Goal: Task Accomplishment & Management: Manage account settings

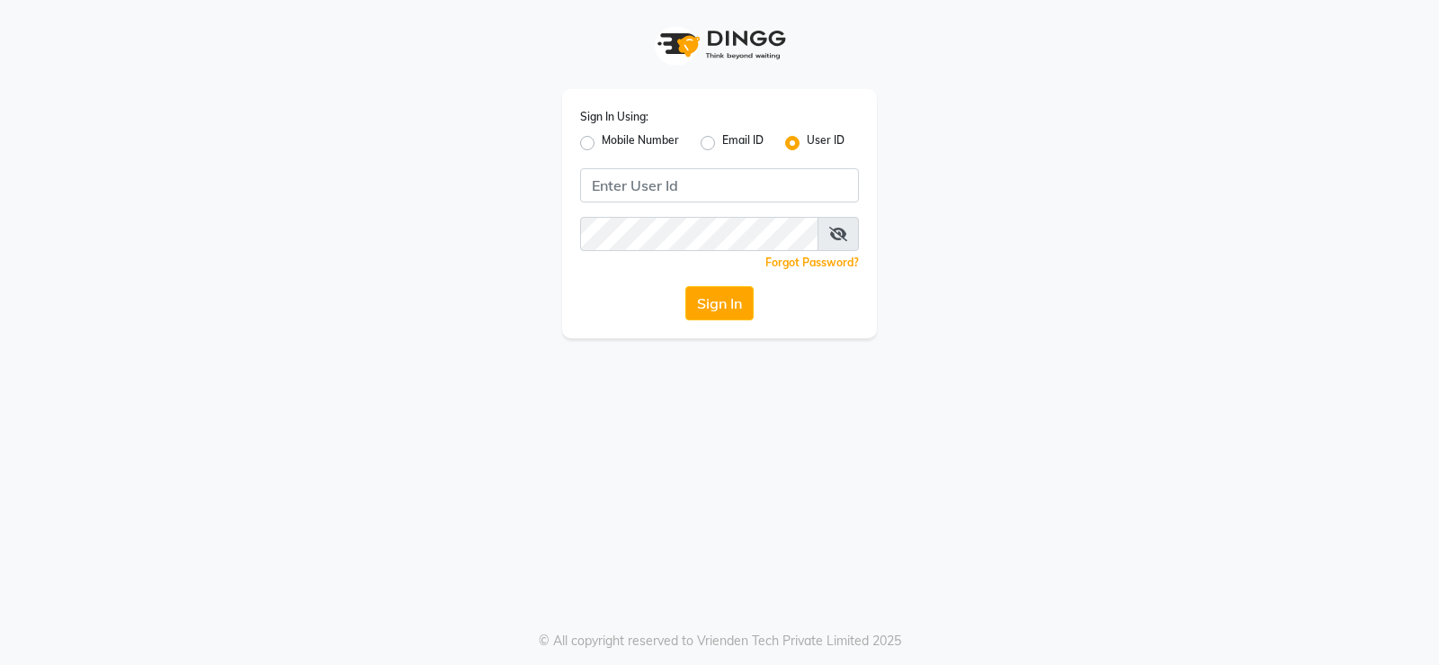
click at [602, 146] on label "Mobile Number" at bounding box center [640, 143] width 77 height 22
click at [602, 144] on input "Mobile Number" at bounding box center [608, 138] width 12 height 12
radio input "true"
radio input "false"
click at [694, 188] on input "Username" at bounding box center [749, 185] width 219 height 34
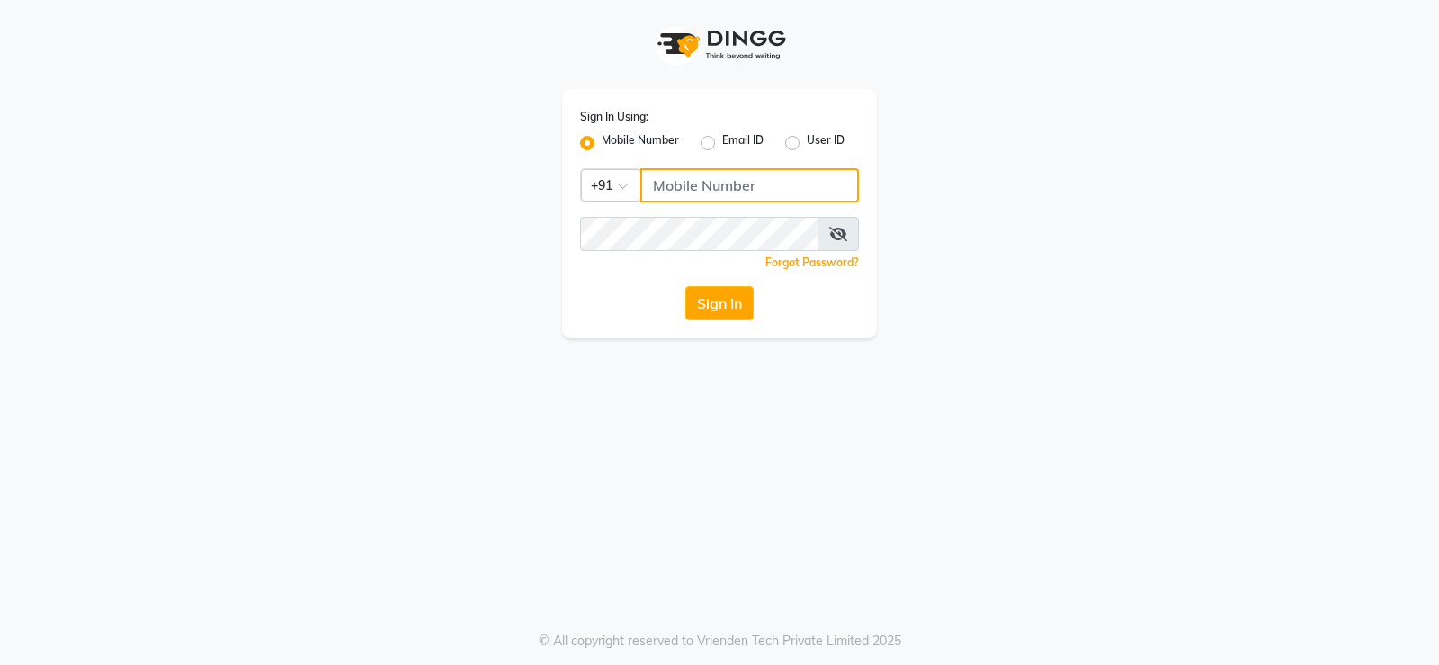
type input "8095494648"
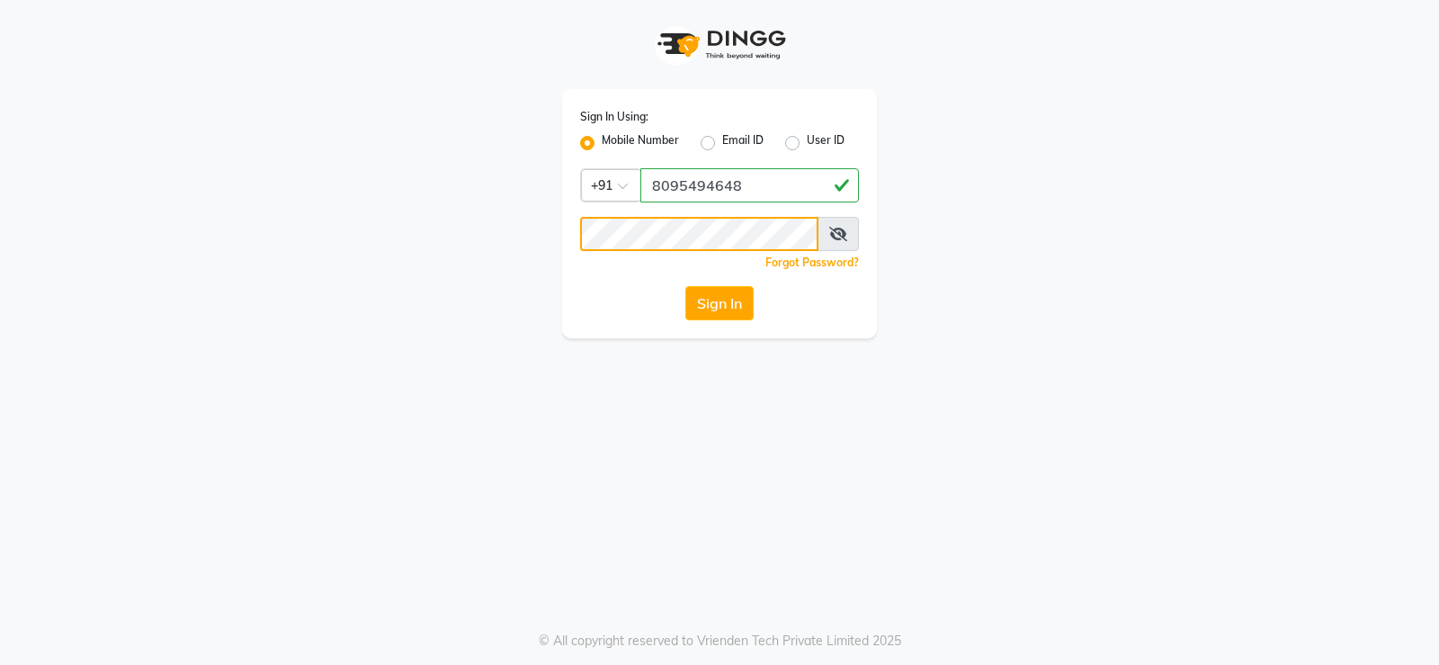
click at [51, 230] on app-login "Sign In Using: Mobile Number Email ID User ID Country Code × [PHONE_NUMBER] Rem…" at bounding box center [719, 169] width 1439 height 338
drag, startPoint x: 611, startPoint y: 429, endPoint x: 682, endPoint y: 360, distance: 99.2
click at [623, 427] on div "Sign In Using: Mobile Number Email ID User ID Country Code × [PHONE_NUMBER] Rem…" at bounding box center [719, 332] width 1439 height 665
click at [699, 313] on button "Sign In" at bounding box center [719, 303] width 68 height 34
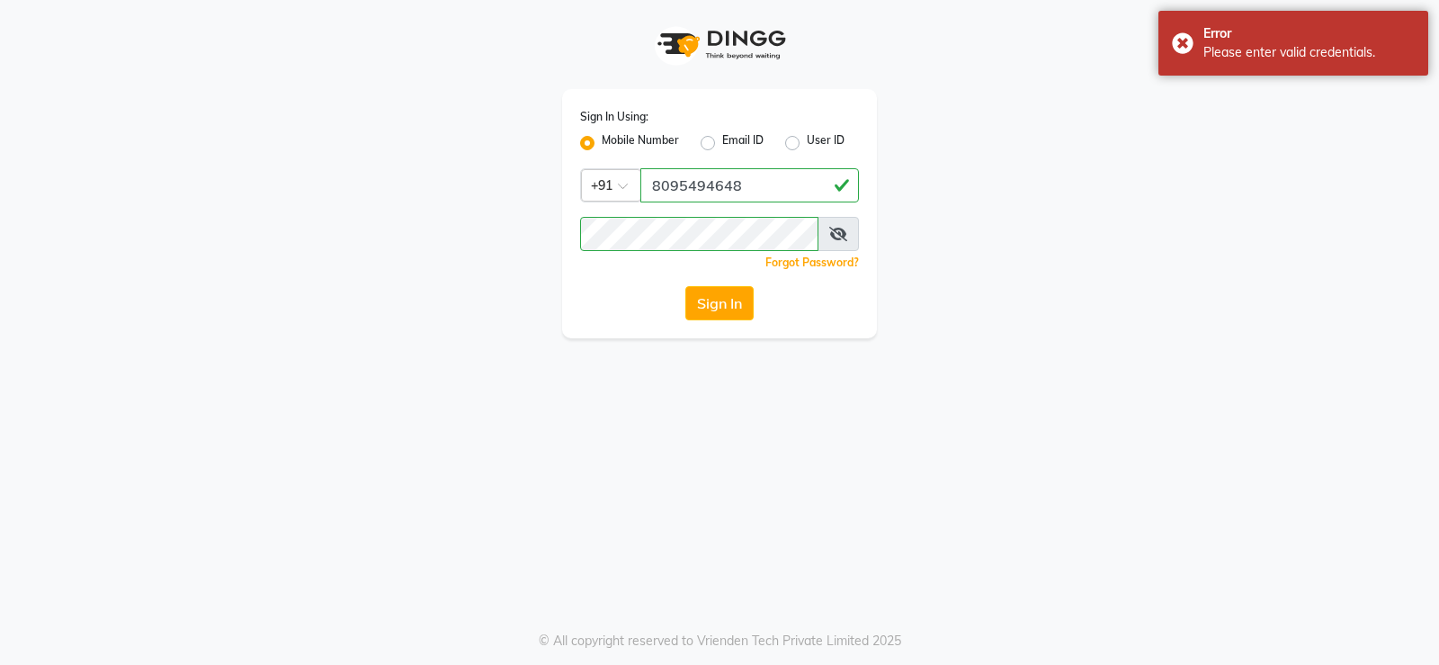
click at [843, 237] on icon at bounding box center [838, 234] width 18 height 14
click at [0, 232] on app-login "Sign In Using: Mobile Number Email ID User ID Country Code × [PHONE_NUMBER] Rem…" at bounding box center [719, 169] width 1439 height 338
drag, startPoint x: 546, startPoint y: 421, endPoint x: 595, endPoint y: 409, distance: 50.0
click at [554, 419] on div "Sign In Using: Mobile Number Email ID User ID Country Code × [PHONE_NUMBER] Rem…" at bounding box center [719, 332] width 1439 height 665
click at [709, 301] on button "Sign In" at bounding box center [719, 303] width 68 height 34
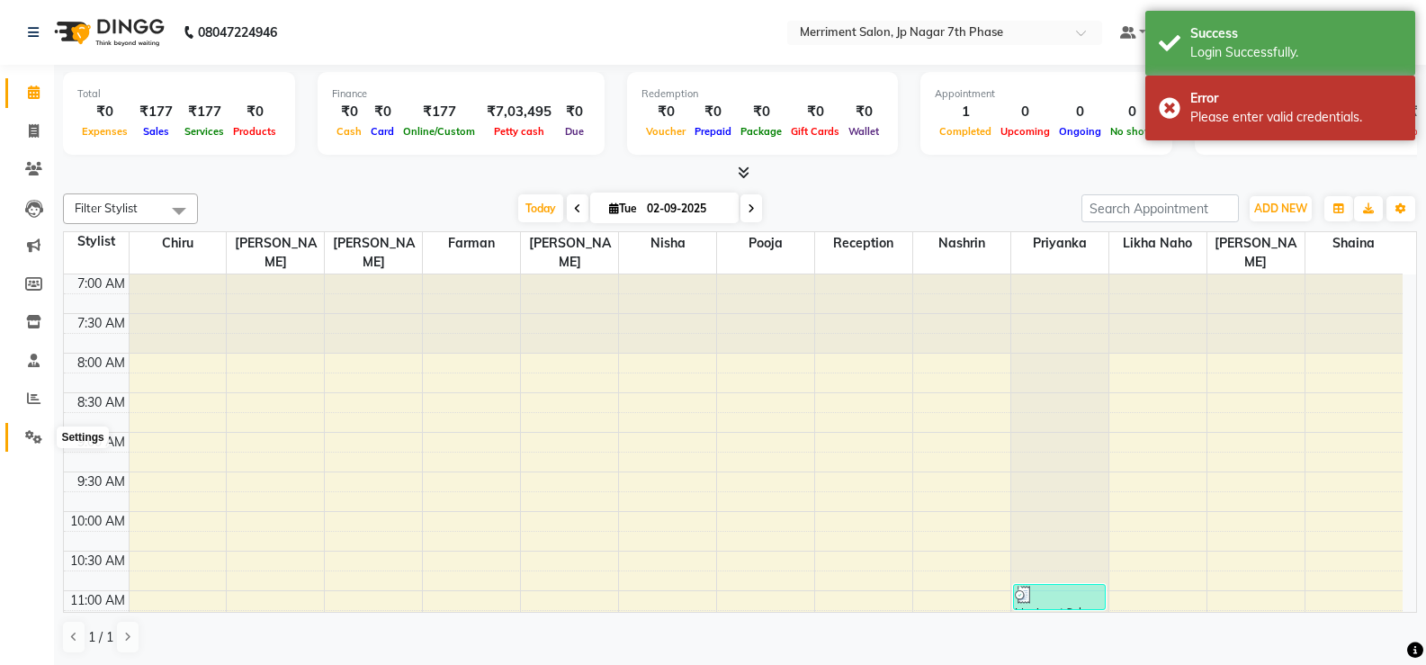
click at [27, 443] on icon at bounding box center [33, 436] width 17 height 13
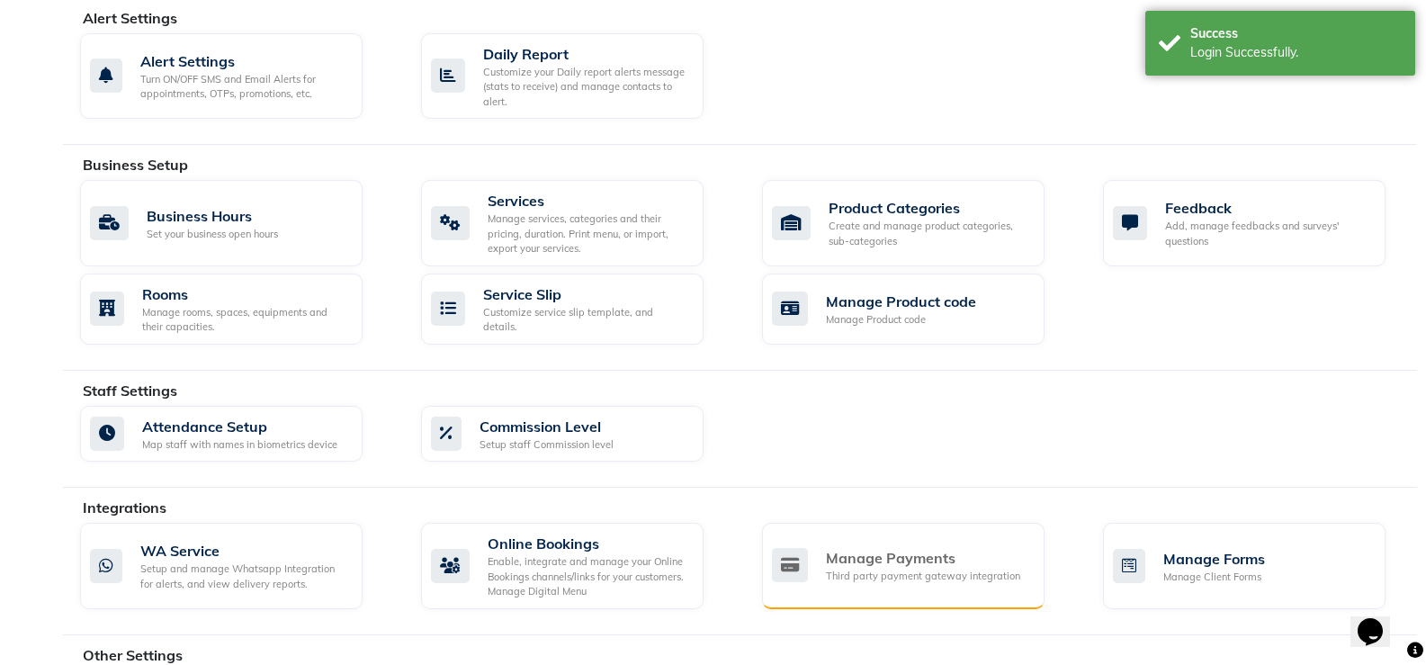
scroll to position [643, 0]
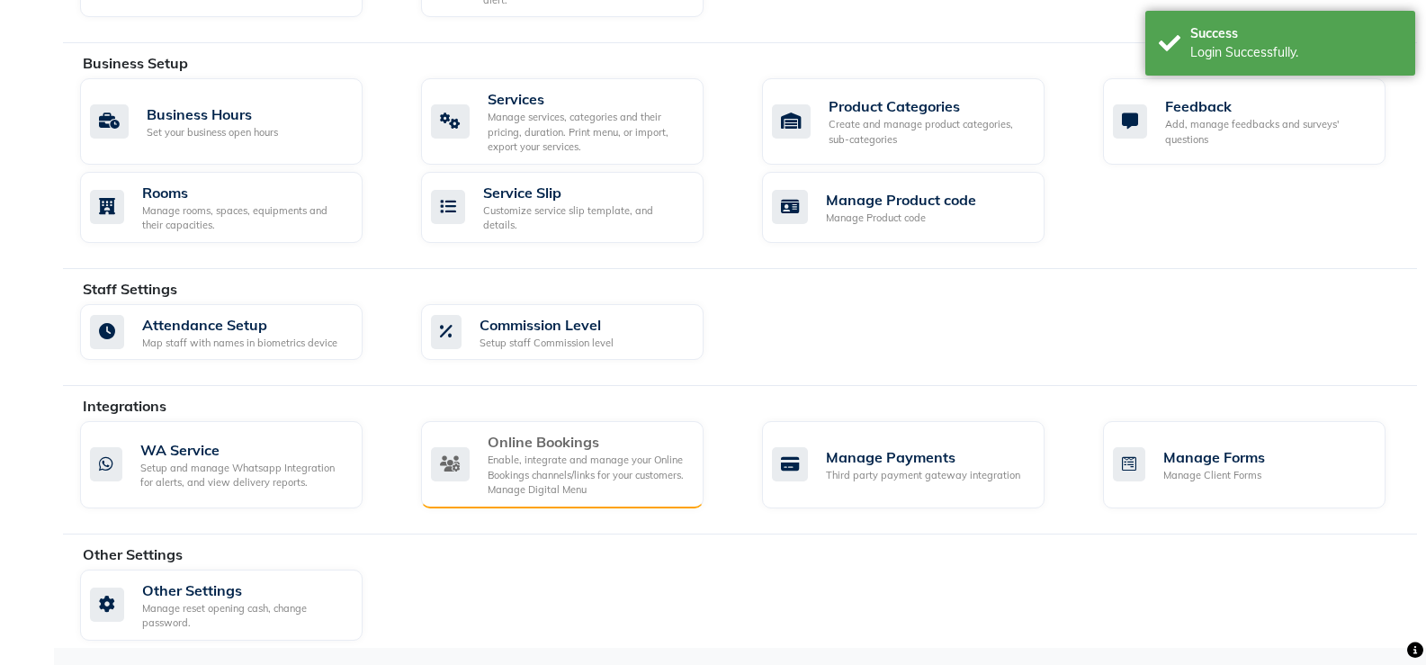
click at [543, 463] on div "Enable, integrate and manage your Online Bookings channels/links for your custo…" at bounding box center [589, 474] width 202 height 45
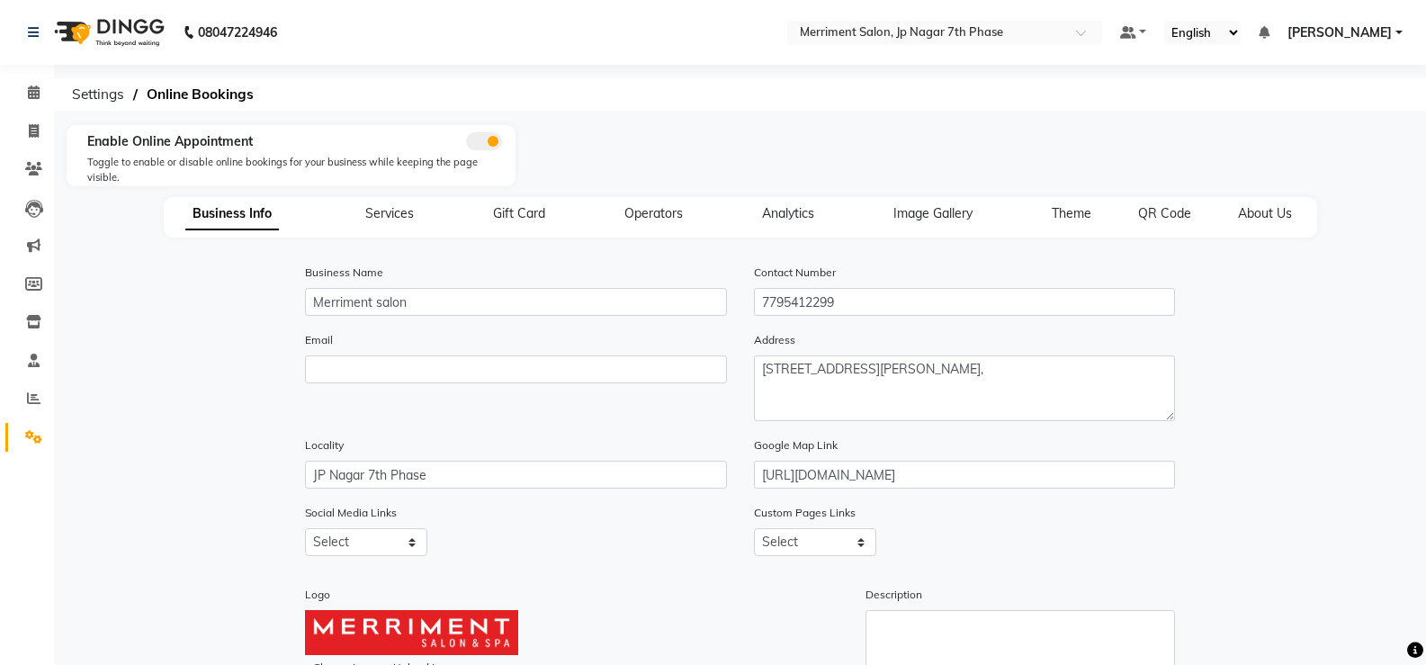
click at [475, 133] on span at bounding box center [484, 141] width 36 height 18
click at [466, 144] on input "checkbox" at bounding box center [466, 144] width 0 height 0
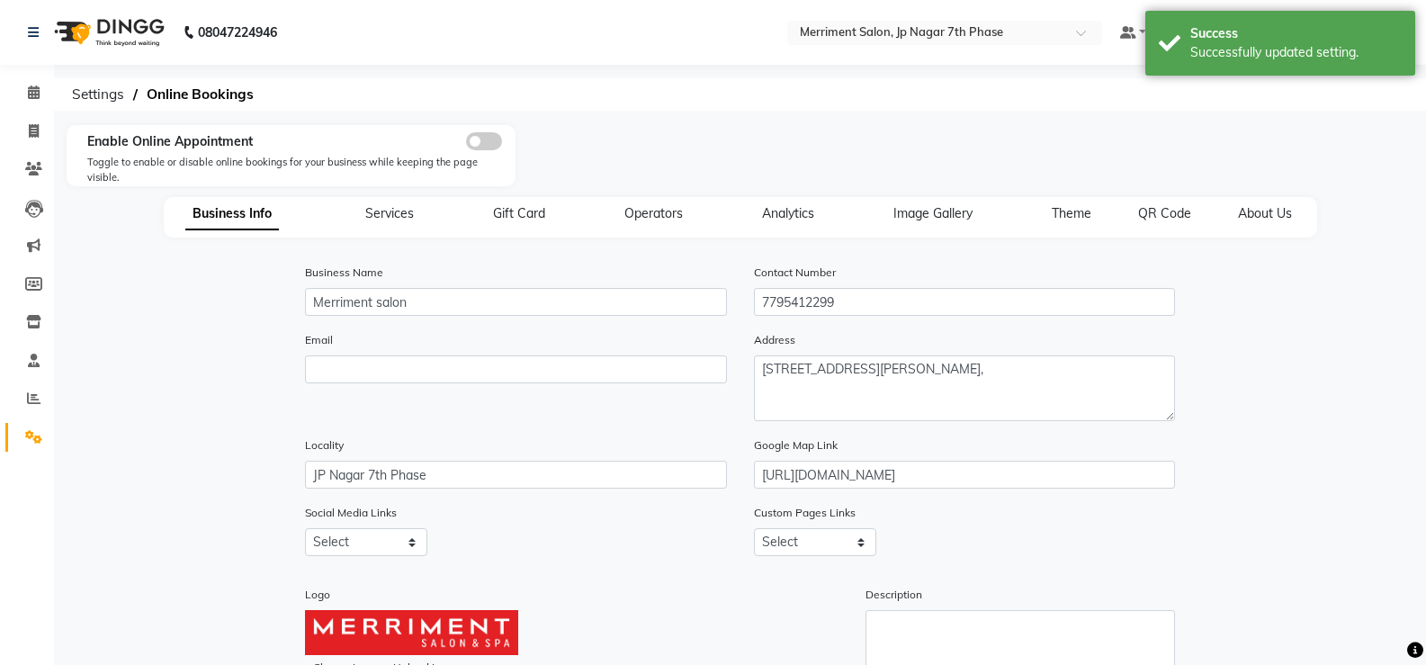
click at [473, 138] on span at bounding box center [484, 141] width 36 height 18
click at [466, 144] on input "checkbox" at bounding box center [466, 144] width 0 height 0
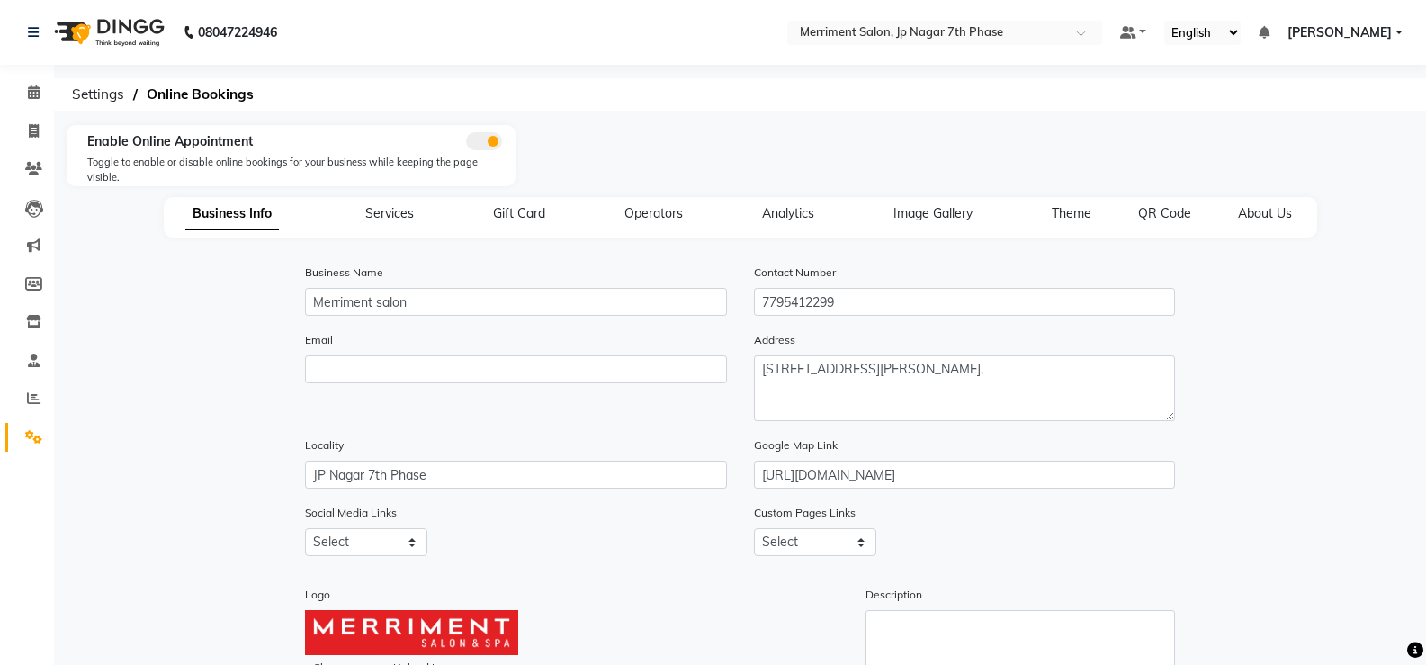
click at [1389, 30] on span "[PERSON_NAME]" at bounding box center [1339, 32] width 104 height 19
click at [970, 138] on div at bounding box center [852, 162] width 674 height 61
click at [902, 93] on ol "Settings Online Bookings" at bounding box center [737, 94] width 1348 height 32
click at [1054, 36] on input "text" at bounding box center [926, 34] width 261 height 18
click at [1018, 110] on ol "Settings Online Bookings" at bounding box center [737, 94] width 1348 height 32
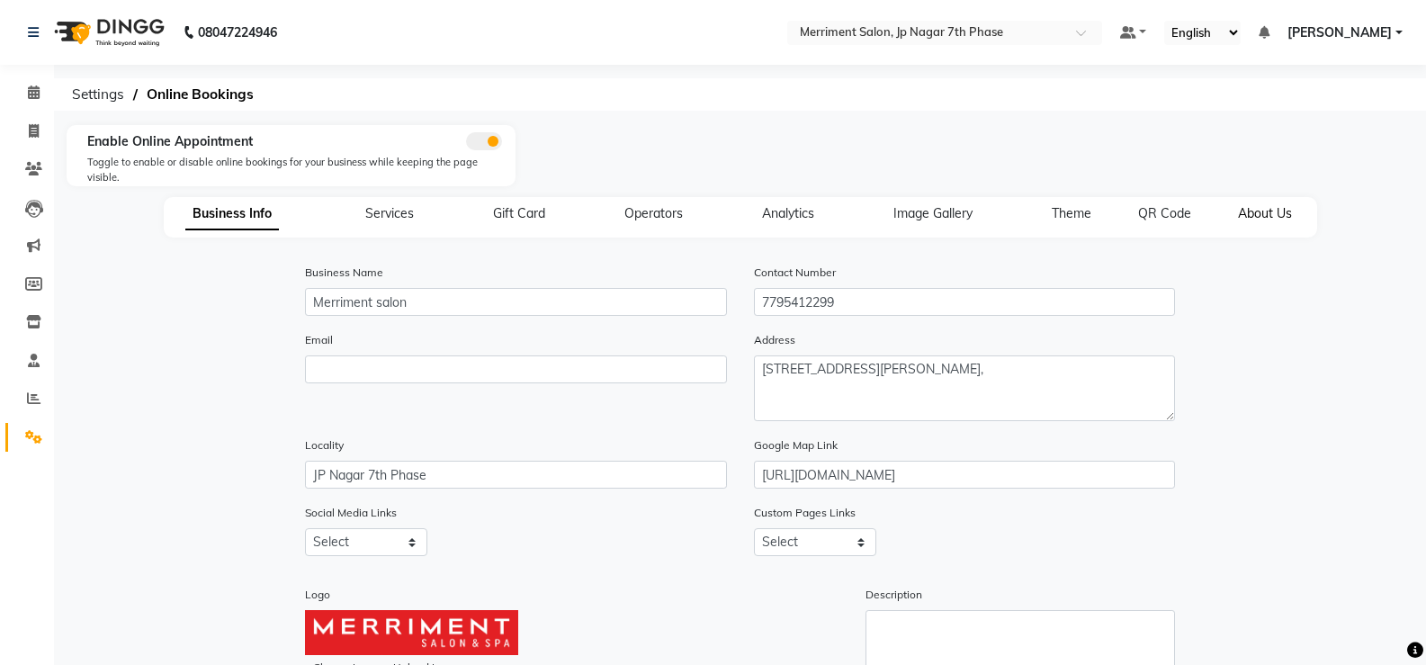
click at [1270, 213] on span "About Us" at bounding box center [1265, 213] width 54 height 16
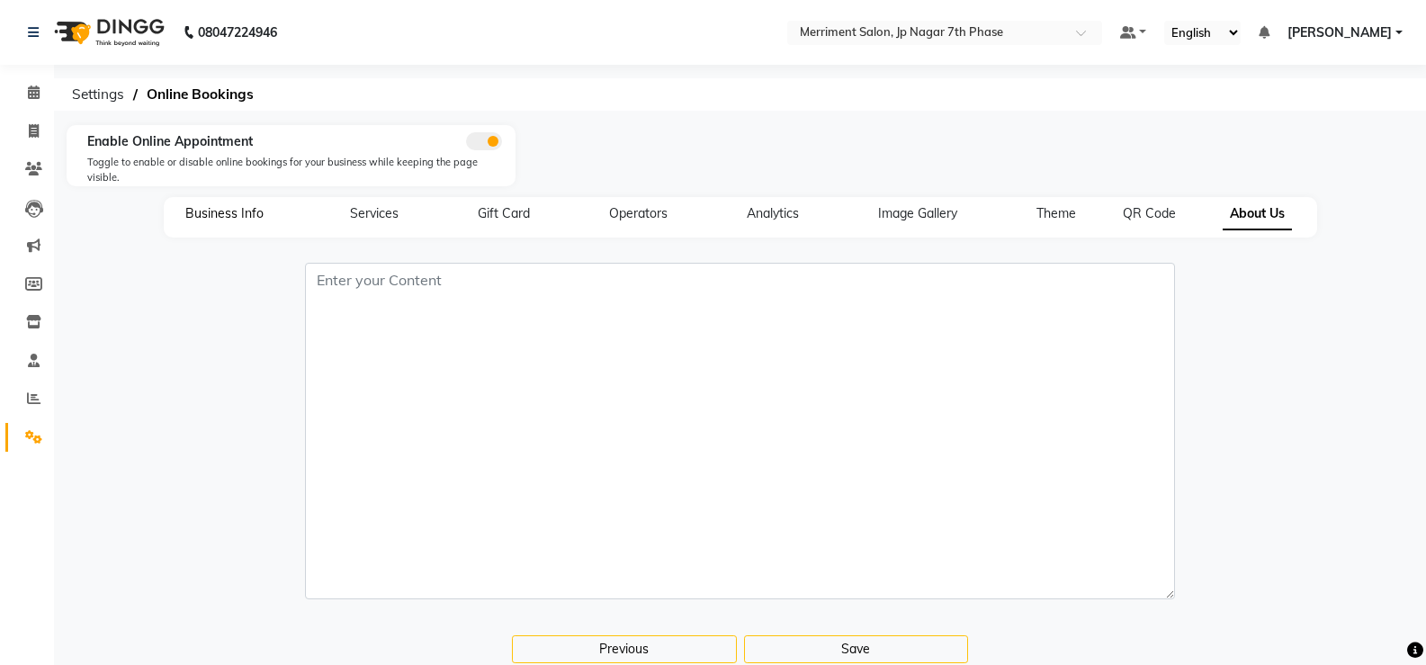
click at [209, 211] on span "Business Info" at bounding box center [224, 213] width 78 height 16
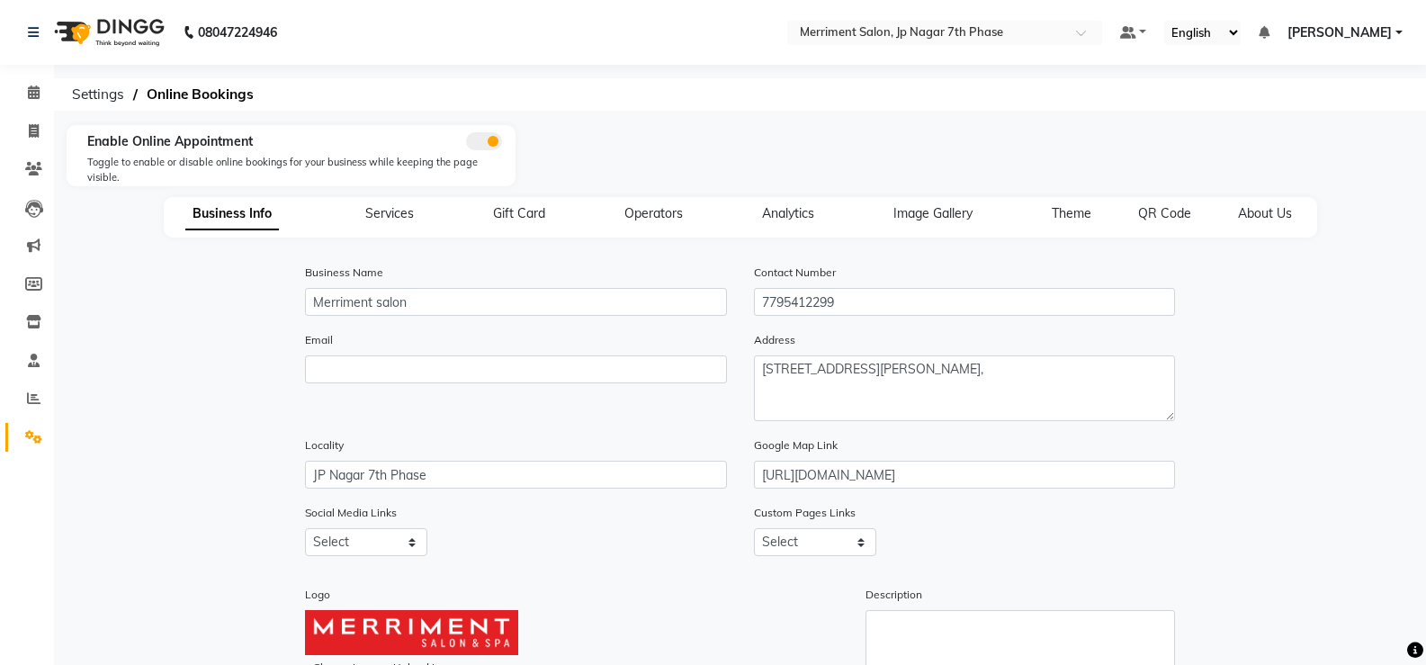
click at [1397, 35] on link "[PERSON_NAME]" at bounding box center [1344, 32] width 115 height 19
drag, startPoint x: 1321, startPoint y: 144, endPoint x: 1315, endPoint y: 134, distance: 11.3
click at [1319, 140] on div "Version:3.17.0" at bounding box center [1310, 152] width 165 height 26
click at [1346, 31] on span "[PERSON_NAME]" at bounding box center [1339, 32] width 104 height 19
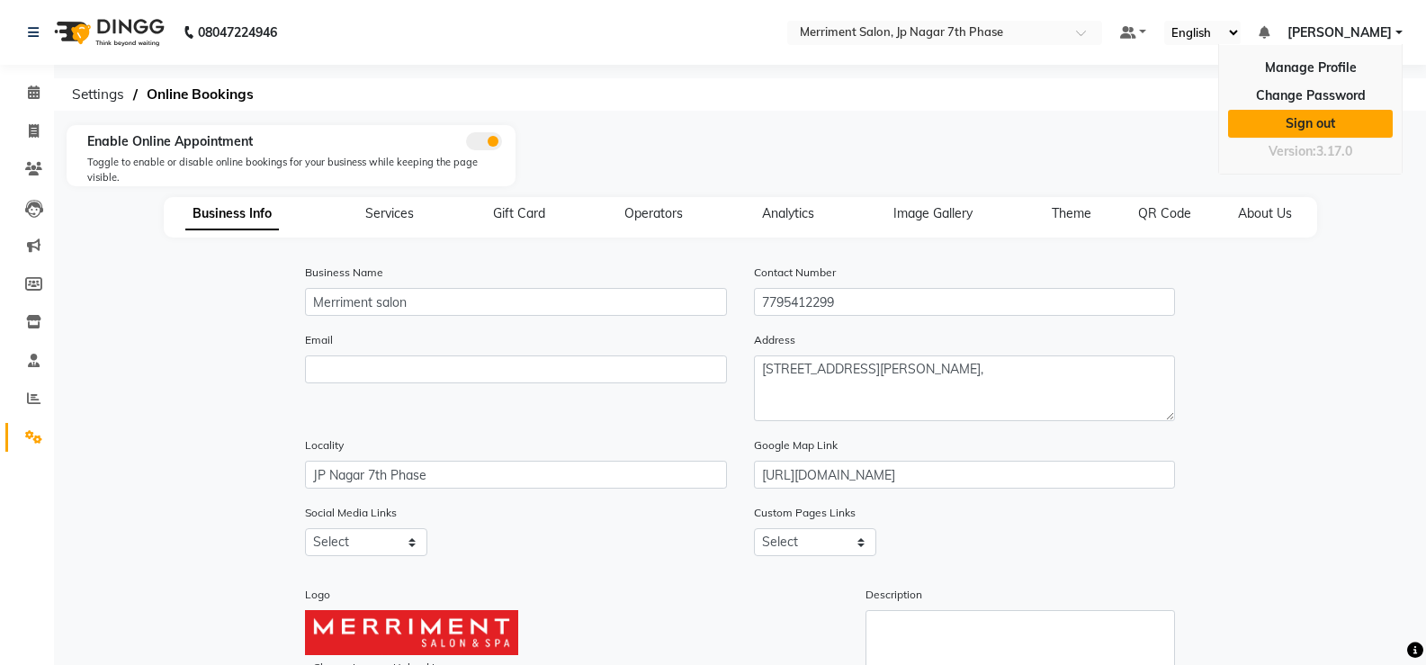
click at [1338, 126] on link "Sign out" at bounding box center [1310, 124] width 165 height 28
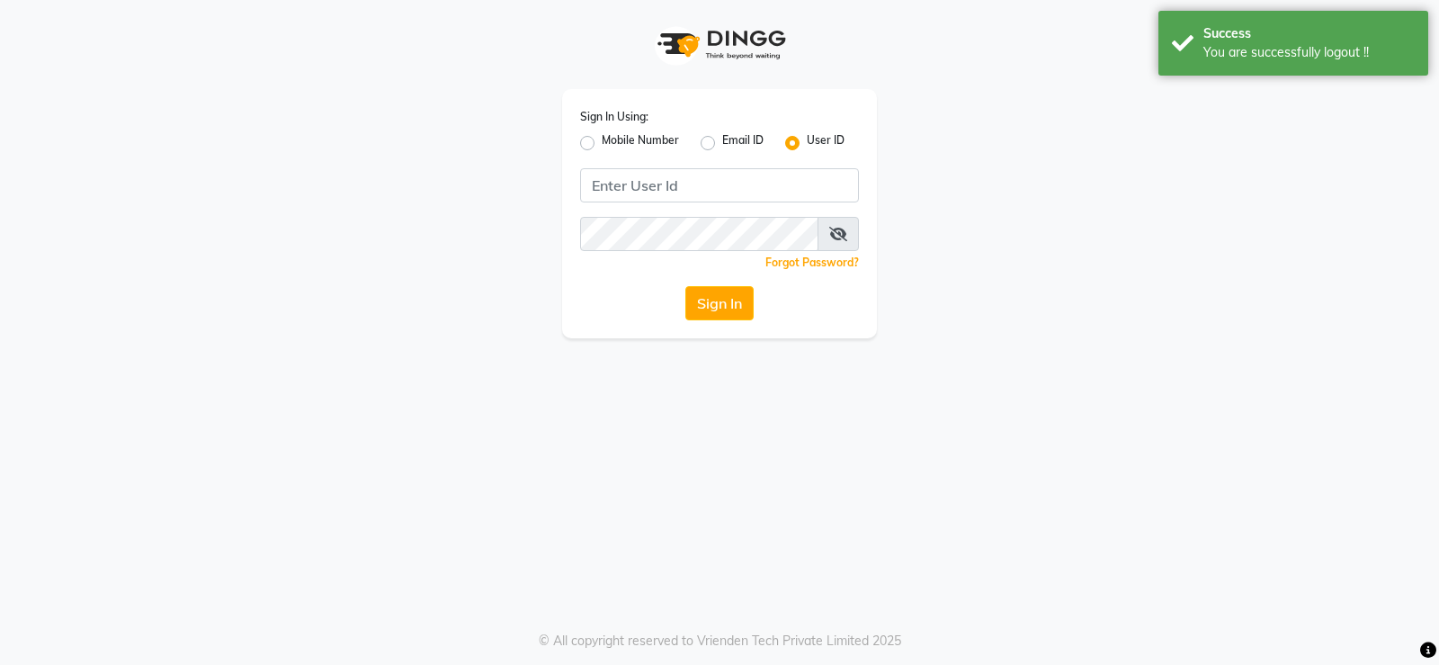
click at [602, 142] on label "Mobile Number" at bounding box center [640, 143] width 77 height 22
click at [602, 142] on input "Mobile Number" at bounding box center [608, 138] width 12 height 12
radio input "true"
drag, startPoint x: 681, startPoint y: 181, endPoint x: 681, endPoint y: 191, distance: 9.9
click at [681, 181] on input "Username" at bounding box center [749, 185] width 219 height 34
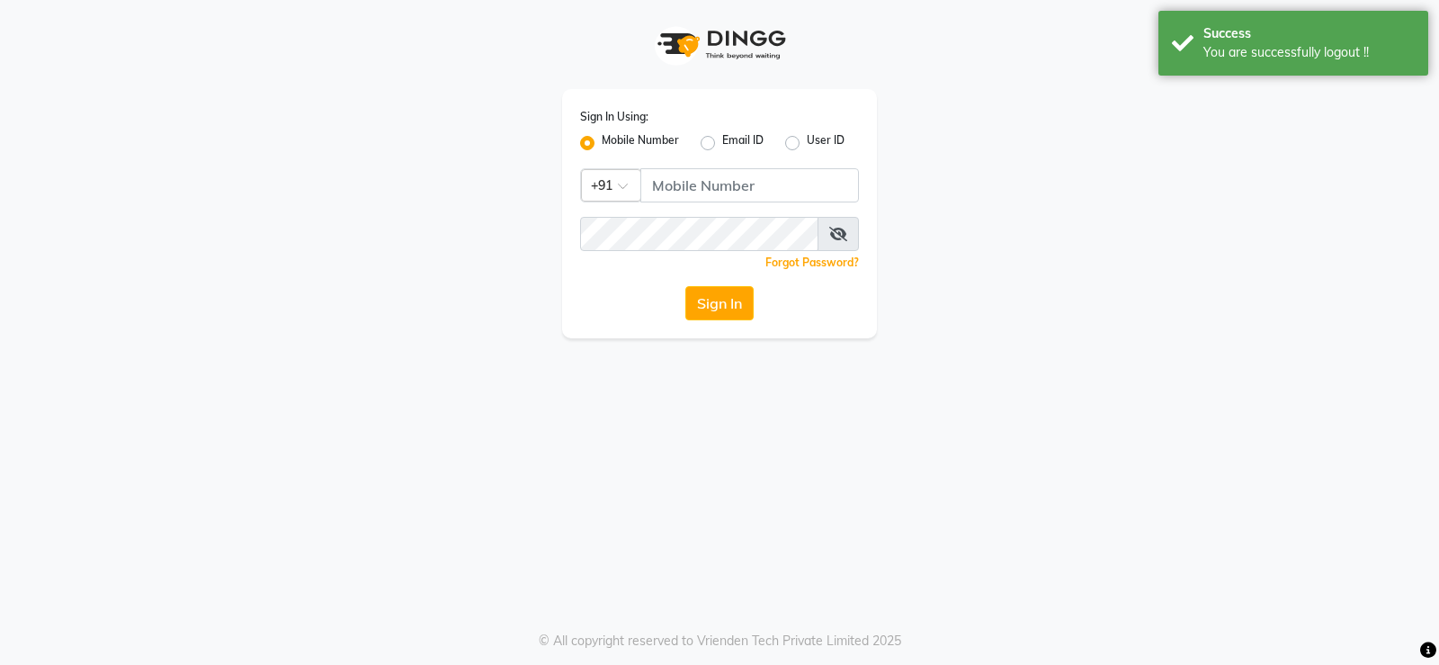
click at [807, 140] on label "User ID" at bounding box center [826, 143] width 38 height 22
click at [807, 140] on input "User ID" at bounding box center [813, 138] width 12 height 12
radio input "true"
radio input "false"
click at [725, 182] on input "Username" at bounding box center [719, 185] width 279 height 34
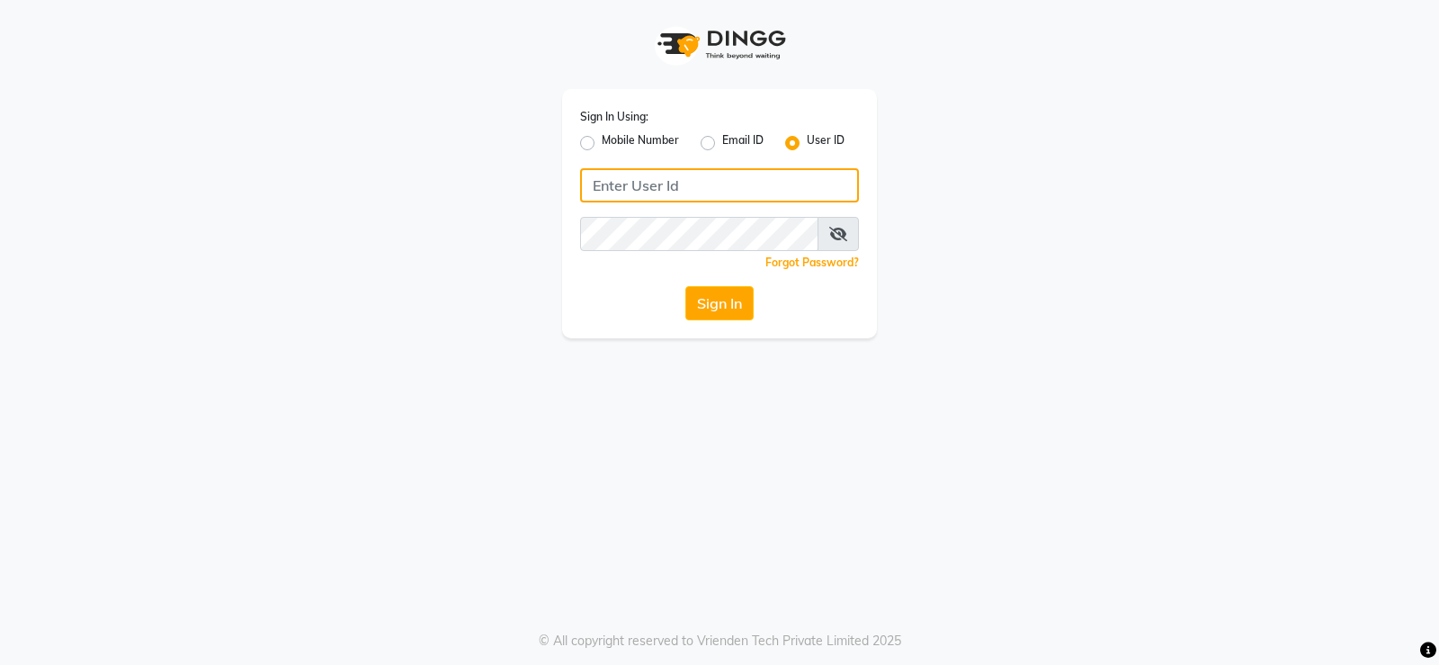
click at [614, 178] on input "Username" at bounding box center [719, 185] width 279 height 34
click at [618, 178] on input "Username" at bounding box center [719, 185] width 279 height 34
paste input "merriment"
type input "merriment"
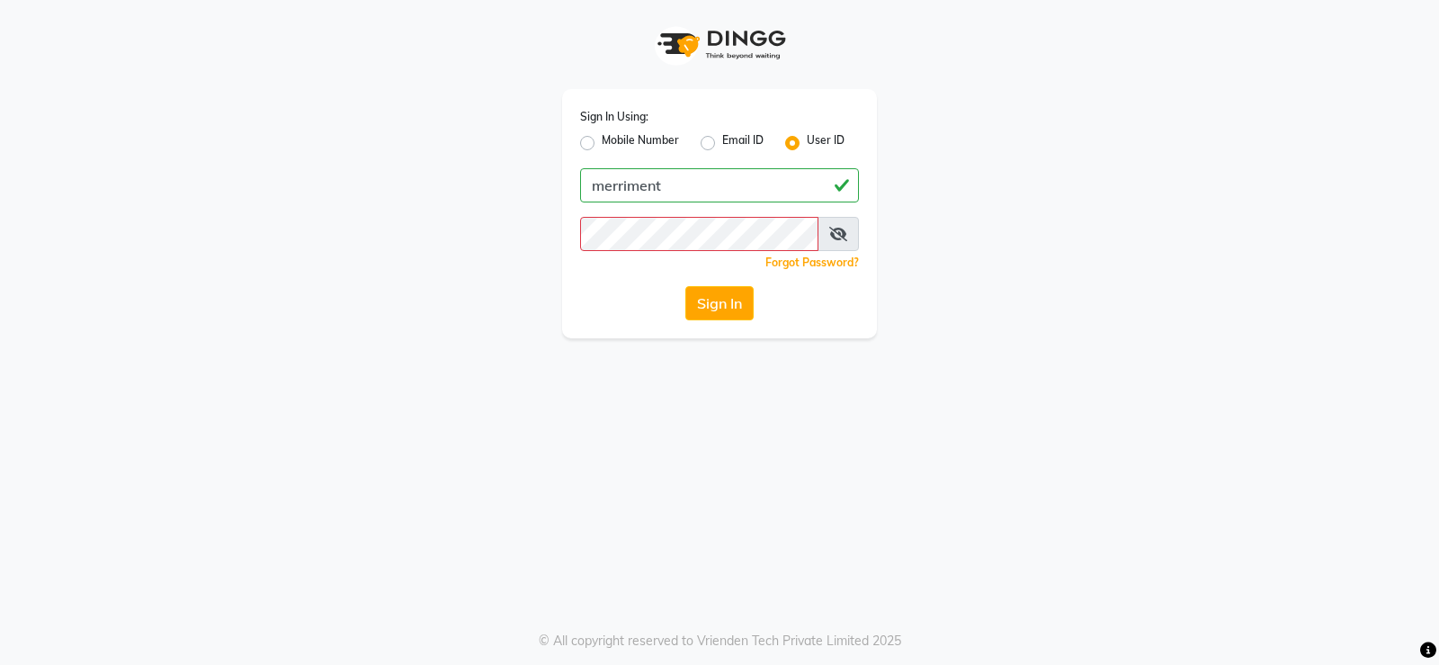
drag, startPoint x: 1140, startPoint y: 336, endPoint x: 988, endPoint y: 125, distance: 259.7
click at [1133, 317] on div "Sign In Using: Mobile Number Email ID User ID merriment Remember me Forgot Pass…" at bounding box center [720, 169] width 1026 height 338
click at [631, 382] on div "Sign In Using: Mobile Number Email ID User ID merriment Remember me Forgot Pass…" at bounding box center [719, 332] width 1439 height 665
click at [704, 308] on button "Sign In" at bounding box center [719, 303] width 68 height 34
